Goal: Information Seeking & Learning: Learn about a topic

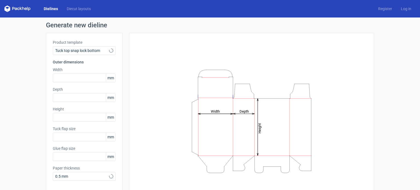
type input "15"
type input "10"
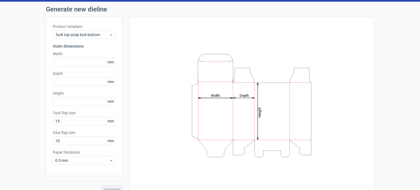
scroll to position [24, 0]
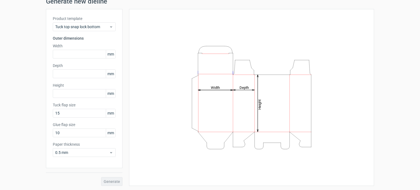
click at [110, 54] on span "mm" at bounding box center [111, 54] width 10 height 8
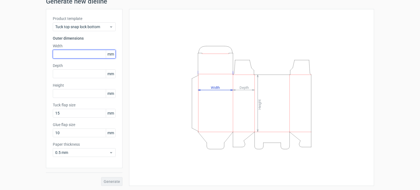
click at [78, 55] on input "text" at bounding box center [84, 54] width 63 height 9
type input "235"
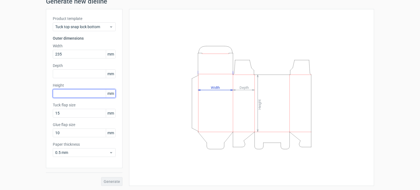
click at [77, 95] on input "text" at bounding box center [84, 93] width 63 height 9
type input "285"
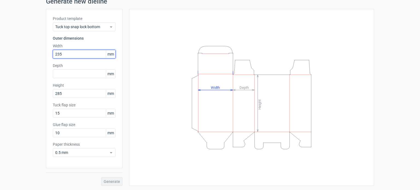
click at [58, 53] on input "235" at bounding box center [84, 54] width 63 height 9
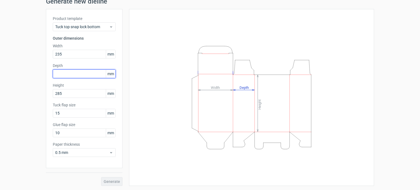
click at [74, 74] on input "text" at bounding box center [84, 73] width 63 height 9
type input "100"
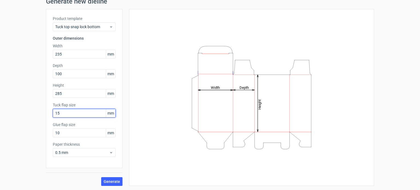
click at [74, 112] on input "15" at bounding box center [84, 113] width 63 height 9
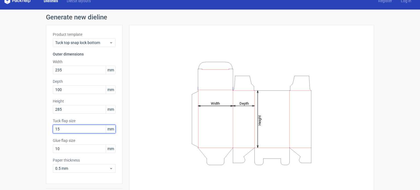
scroll to position [0, 0]
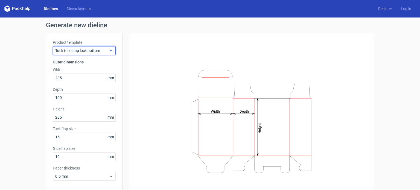
click at [102, 53] on div "Tuck top snap lock bottom" at bounding box center [84, 50] width 63 height 9
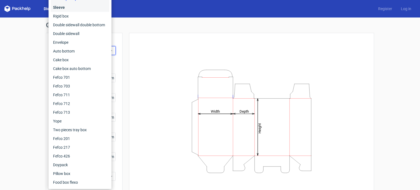
click at [72, 6] on div "Sleeve" at bounding box center [80, 7] width 59 height 9
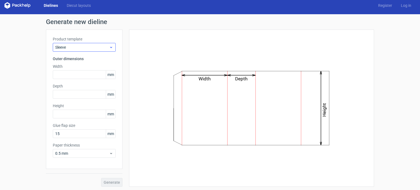
scroll to position [4, 0]
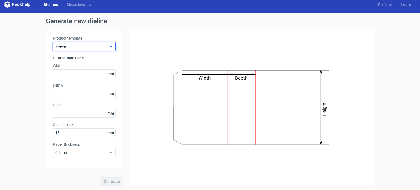
click at [99, 45] on span "Sleeve" at bounding box center [82, 46] width 54 height 5
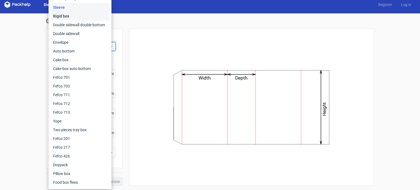
click at [90, 19] on div "Rigid box" at bounding box center [80, 16] width 59 height 9
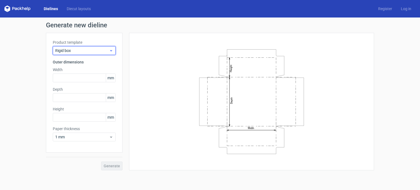
click at [108, 48] on span "Rigid box" at bounding box center [82, 50] width 54 height 5
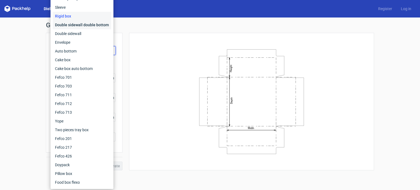
click at [97, 26] on div "Double sidewall double bottom" at bounding box center [82, 25] width 59 height 9
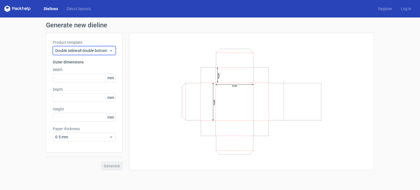
click at [101, 46] on div "Double sidewall double bottom" at bounding box center [84, 50] width 63 height 9
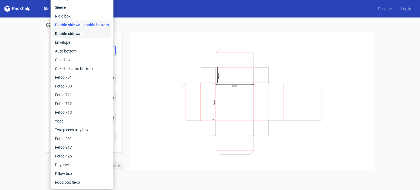
click at [93, 36] on div "Double sidewall" at bounding box center [82, 33] width 59 height 9
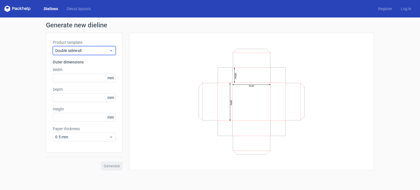
click at [101, 50] on span "Double sidewall" at bounding box center [82, 50] width 54 height 5
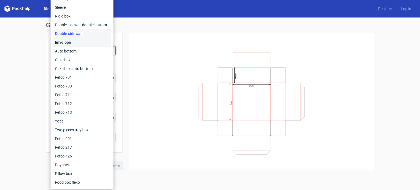
click at [100, 44] on div "Envelope" at bounding box center [82, 42] width 59 height 9
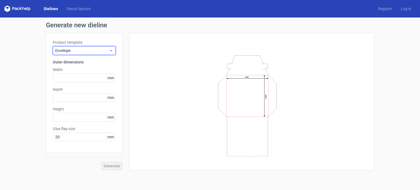
click at [105, 51] on span "Envelope" at bounding box center [82, 50] width 54 height 5
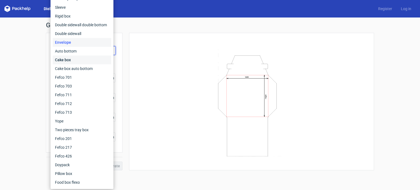
click at [93, 62] on div "Cake box" at bounding box center [82, 60] width 59 height 9
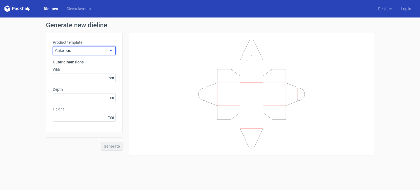
click at [100, 49] on span "Cake box" at bounding box center [82, 50] width 54 height 5
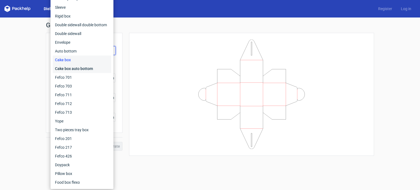
click at [97, 69] on div "Cake box auto bottom" at bounding box center [82, 68] width 59 height 9
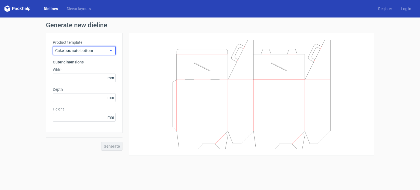
click at [99, 51] on span "Cake box auto bottom" at bounding box center [82, 50] width 54 height 5
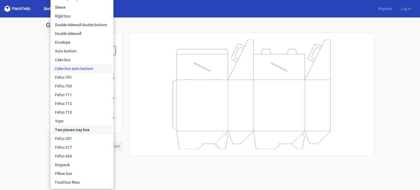
click at [85, 130] on div "Two pieces tray box" at bounding box center [82, 130] width 59 height 9
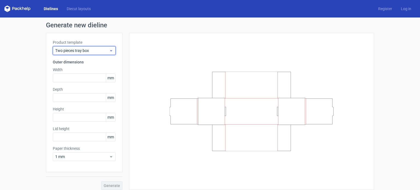
click at [88, 52] on span "Two pieces tray box" at bounding box center [82, 50] width 54 height 5
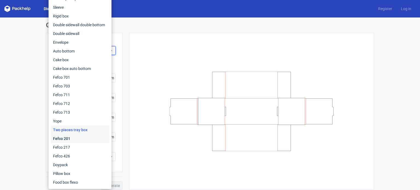
click at [82, 139] on div "Fefco 201" at bounding box center [80, 138] width 59 height 9
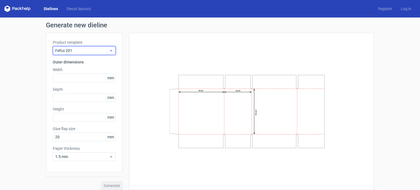
click at [90, 50] on span "Fefco 201" at bounding box center [82, 50] width 54 height 5
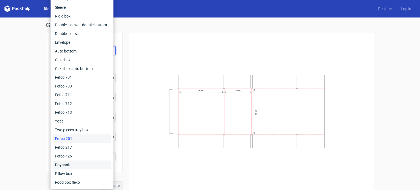
scroll to position [4, 0]
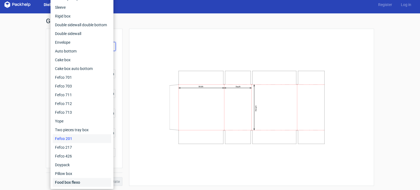
click at [80, 182] on div "Food box flexo" at bounding box center [82, 182] width 59 height 9
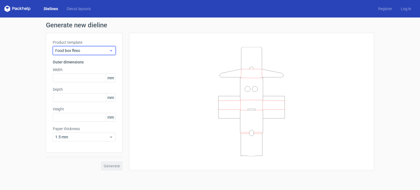
click at [86, 48] on span "Food box flexo" at bounding box center [82, 50] width 54 height 5
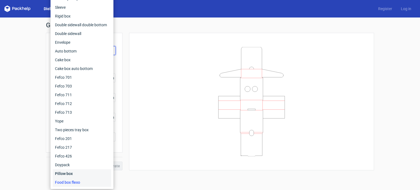
click at [75, 177] on div "Pillow box" at bounding box center [82, 173] width 59 height 9
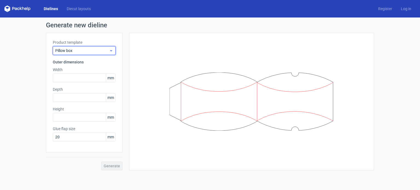
click at [105, 48] on span "Pillow box" at bounding box center [82, 50] width 54 height 5
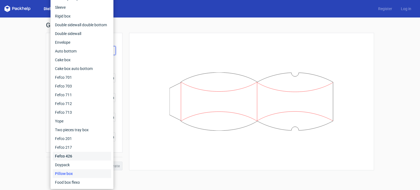
click at [83, 155] on div "Fefco 426" at bounding box center [82, 156] width 59 height 9
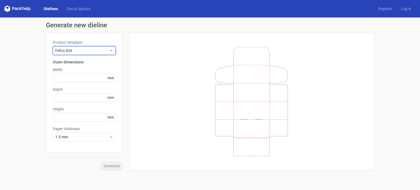
click at [107, 48] on span "Fefco 426" at bounding box center [82, 50] width 54 height 5
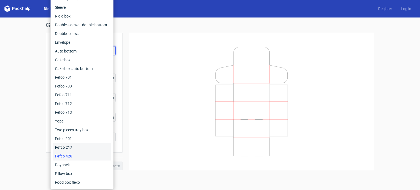
click at [77, 148] on div "Fefco 217" at bounding box center [82, 147] width 59 height 9
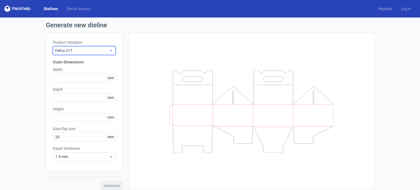
click at [85, 51] on span "Fefco 217" at bounding box center [82, 50] width 54 height 5
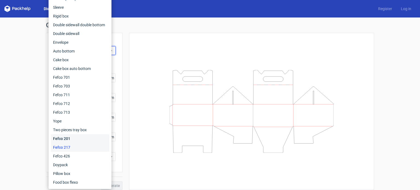
click at [76, 137] on div "Fefco 201" at bounding box center [80, 138] width 59 height 9
